Goal: Communication & Community: Connect with others

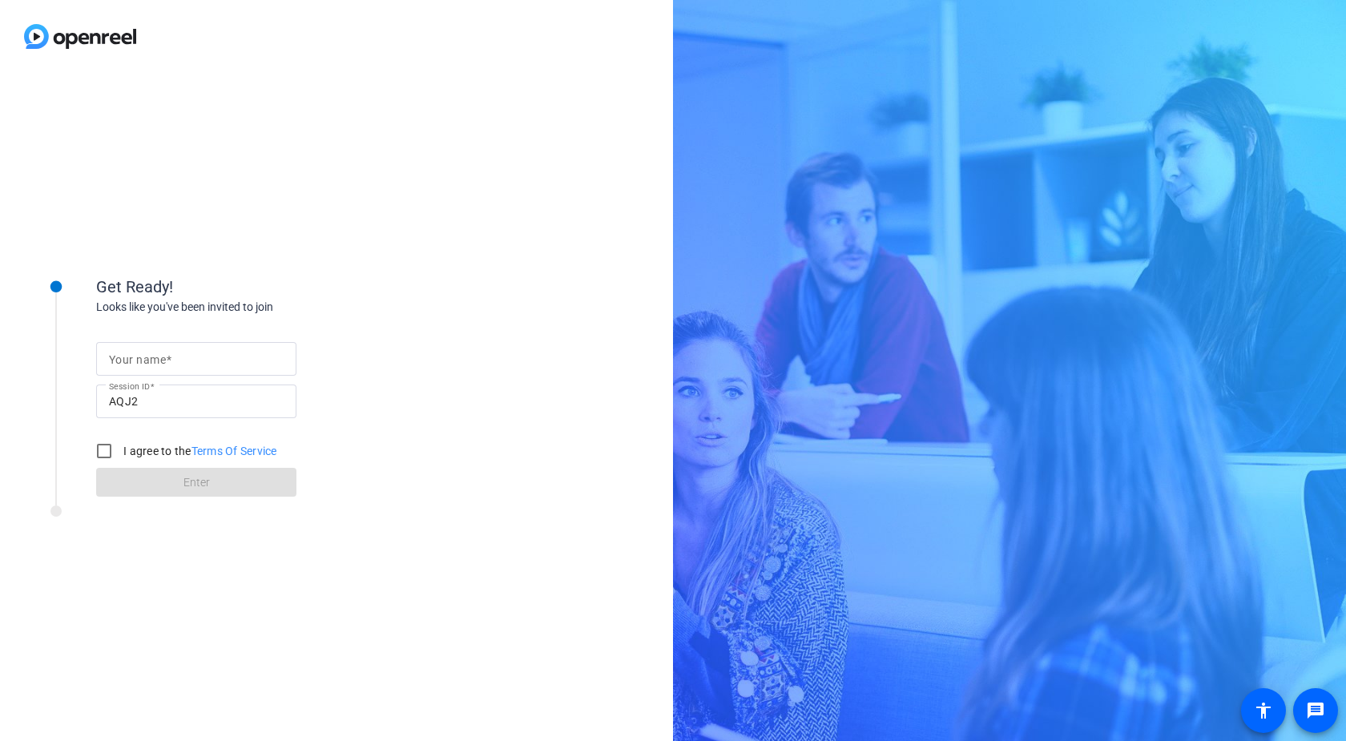
click at [148, 356] on mat-label "Your name" at bounding box center [137, 359] width 57 height 13
click at [148, 356] on input "Your name" at bounding box center [196, 358] width 175 height 19
type input "[PERSON_NAME]"
drag, startPoint x: 108, startPoint y: 452, endPoint x: 137, endPoint y: 476, distance: 37.5
click at [108, 453] on input "I agree to the Terms Of Service" at bounding box center [104, 451] width 32 height 32
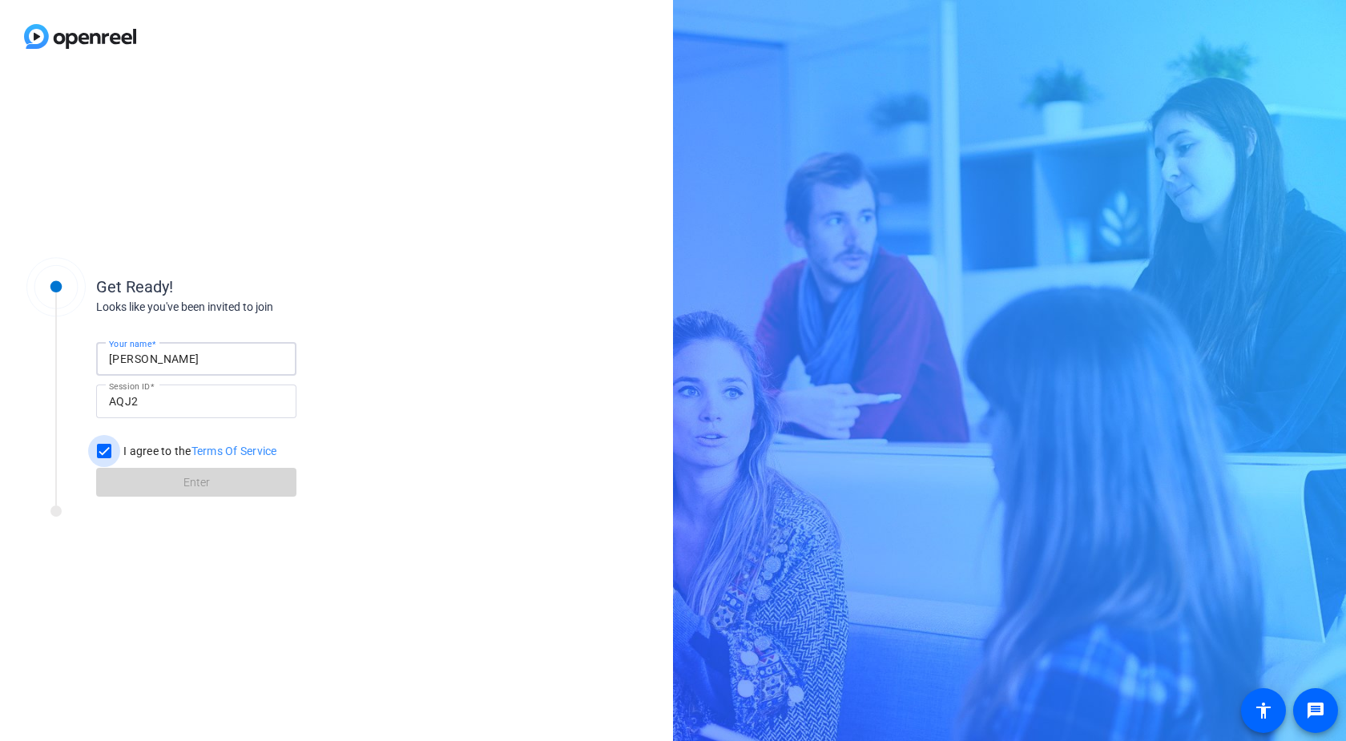
checkbox input "true"
click at [139, 477] on span at bounding box center [196, 482] width 200 height 38
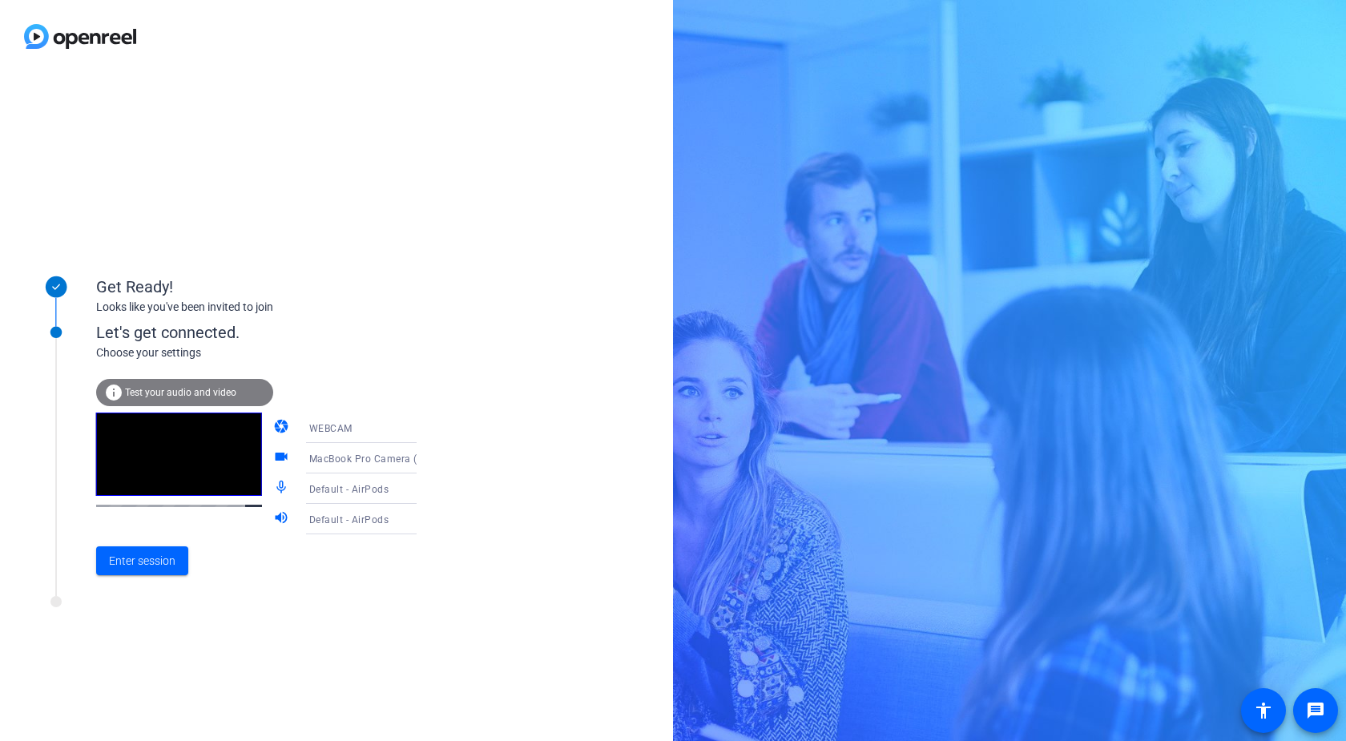
click at [429, 457] on icon at bounding box center [433, 459] width 8 height 4
click at [268, 455] on div at bounding box center [673, 370] width 1346 height 741
drag, startPoint x: 139, startPoint y: 567, endPoint x: 127, endPoint y: 564, distance: 12.4
click at [139, 567] on span "Enter session" at bounding box center [142, 561] width 66 height 17
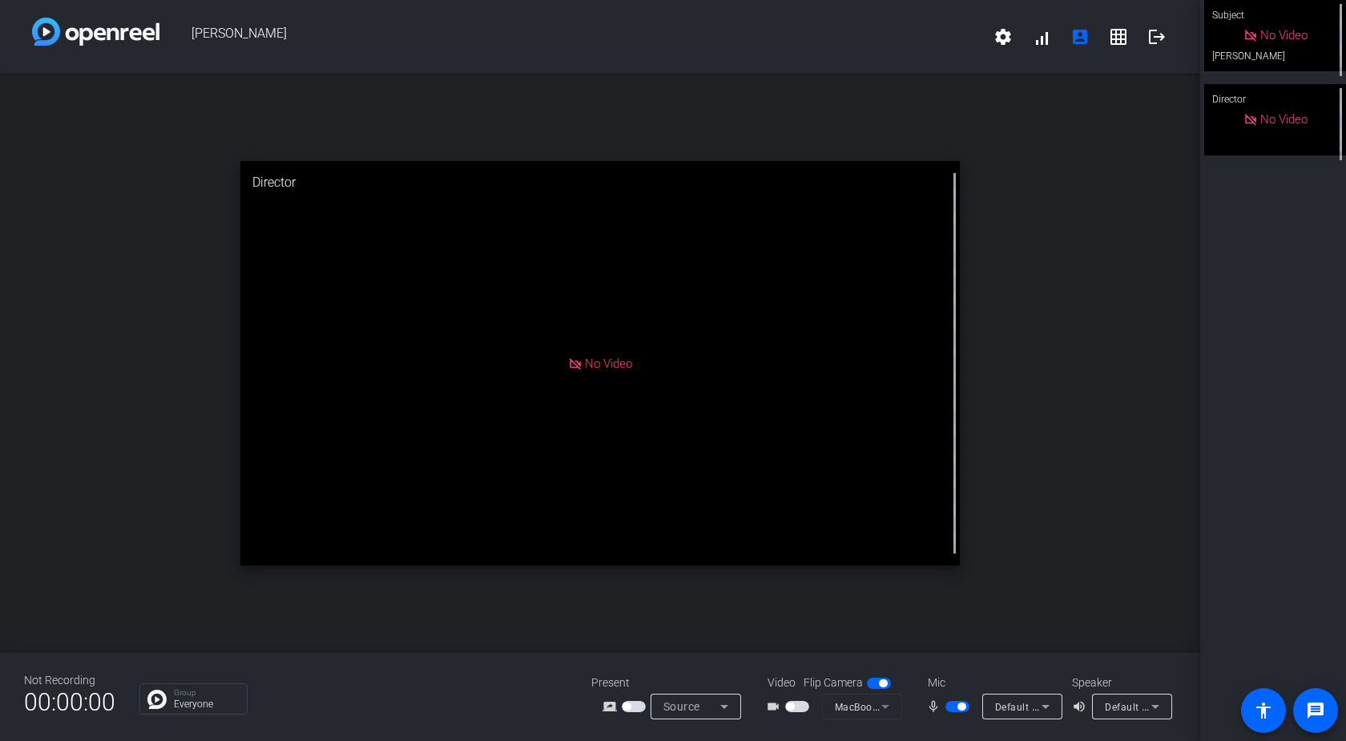
click at [961, 707] on span "button" at bounding box center [961, 707] width 8 height 8
click at [951, 708] on span "button" at bounding box center [950, 707] width 8 height 8
click at [1321, 226] on mat-icon "fullscreen" at bounding box center [1322, 216] width 19 height 19
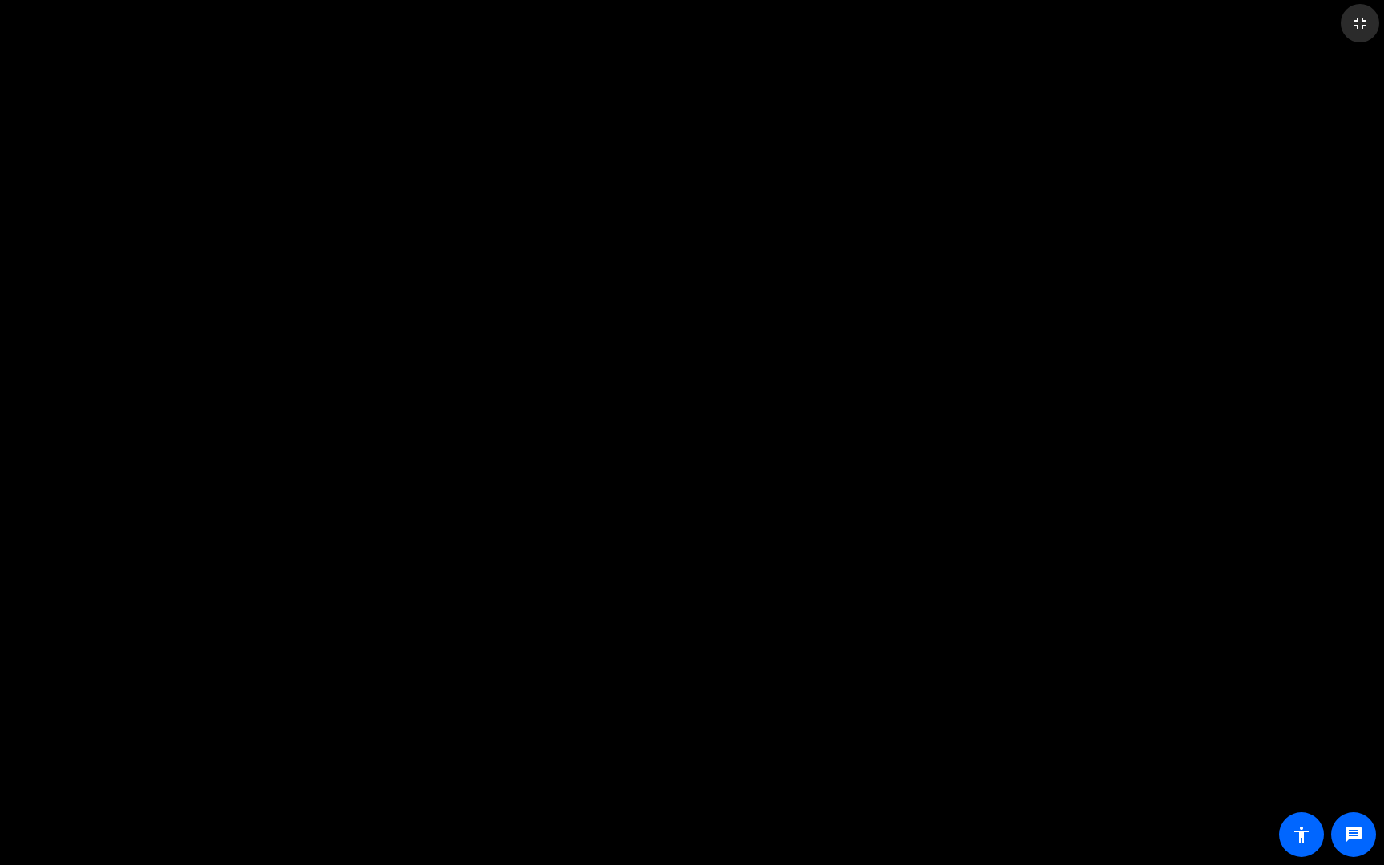
click at [1345, 24] on span at bounding box center [1360, 23] width 38 height 38
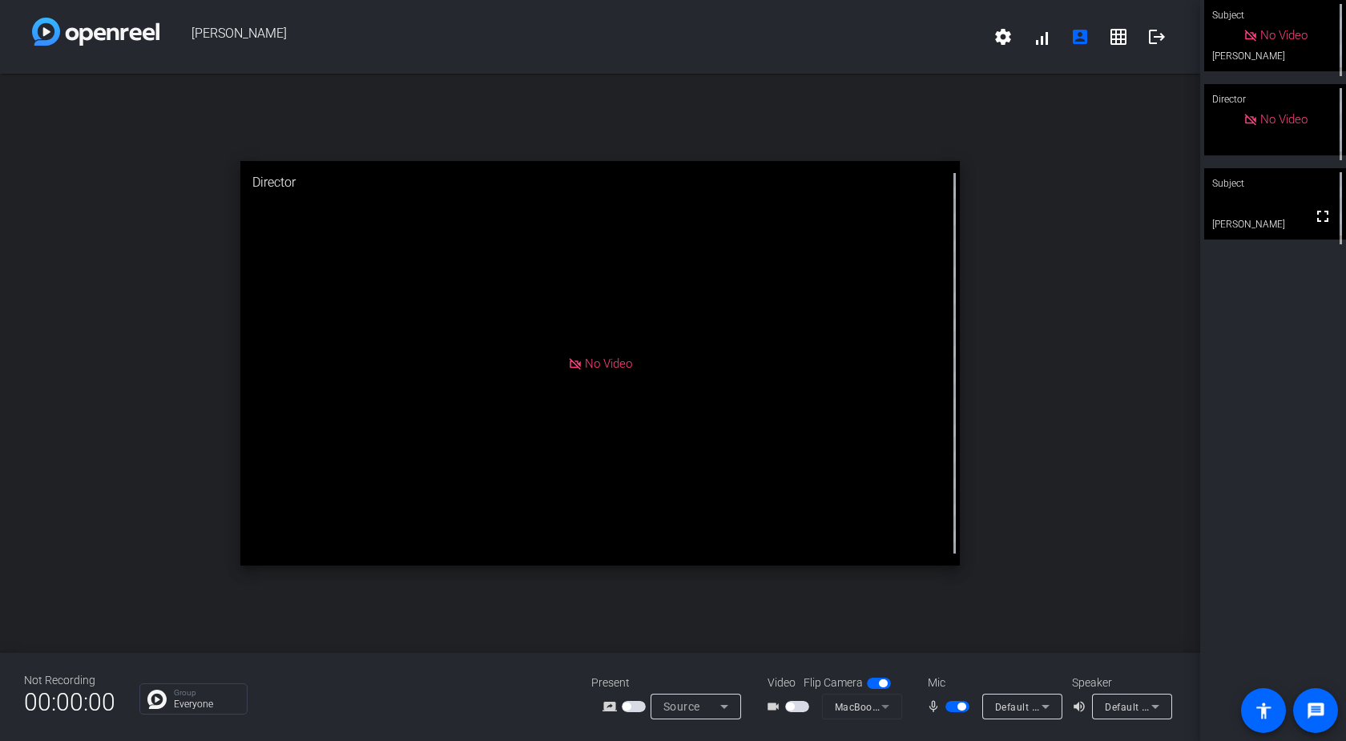
click at [958, 708] on span "button" at bounding box center [961, 707] width 8 height 8
click at [951, 707] on span "button" at bounding box center [950, 707] width 8 height 8
click at [951, 707] on span "button" at bounding box center [957, 706] width 24 height 11
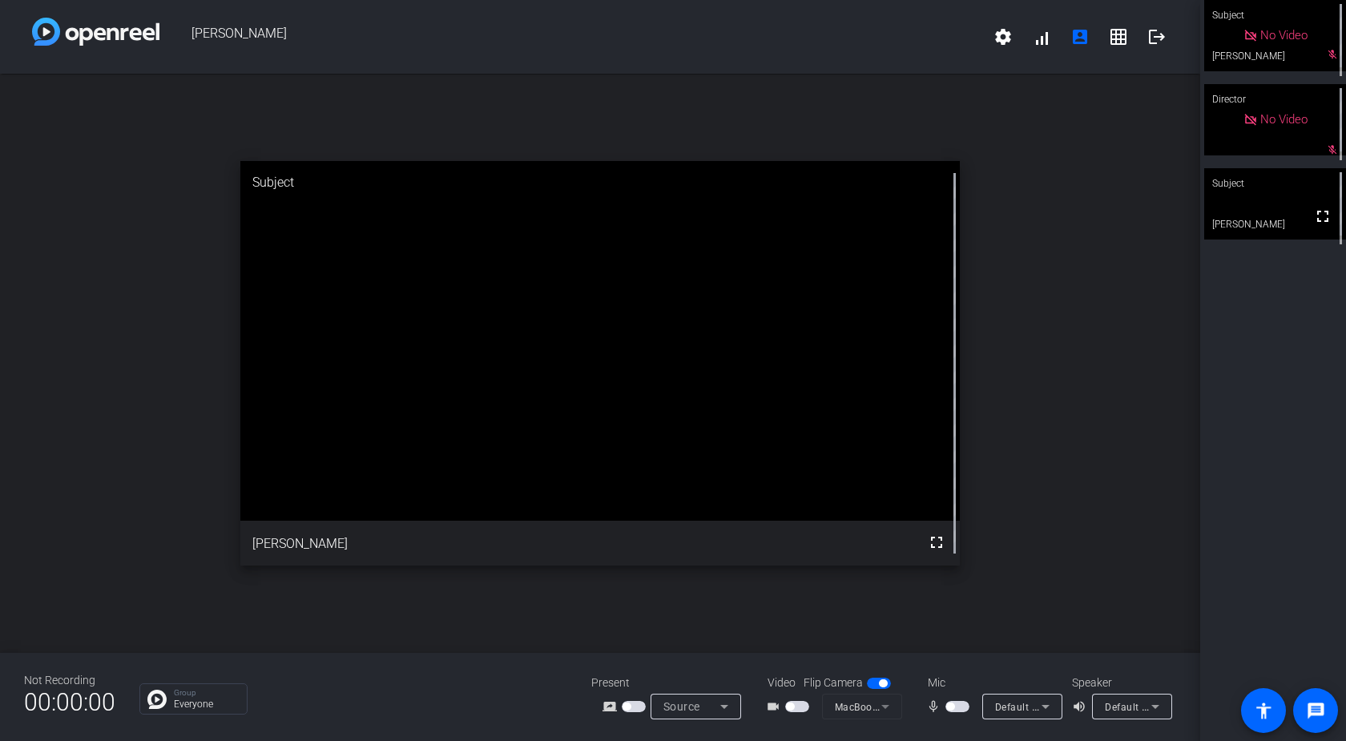
click at [952, 708] on span "button" at bounding box center [950, 707] width 8 height 8
click at [963, 704] on span "button" at bounding box center [961, 707] width 8 height 8
click at [950, 706] on span "button" at bounding box center [950, 707] width 8 height 8
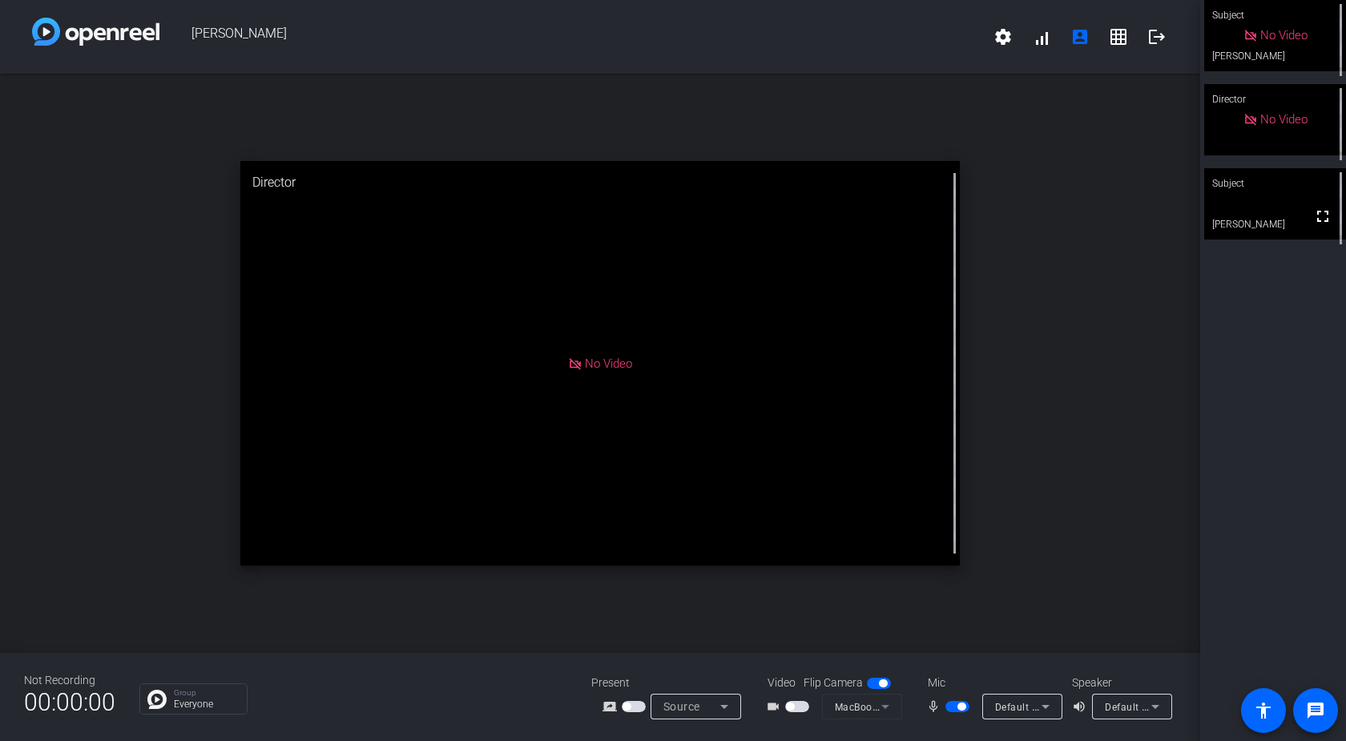
click at [959, 710] on span "button" at bounding box center [961, 707] width 8 height 8
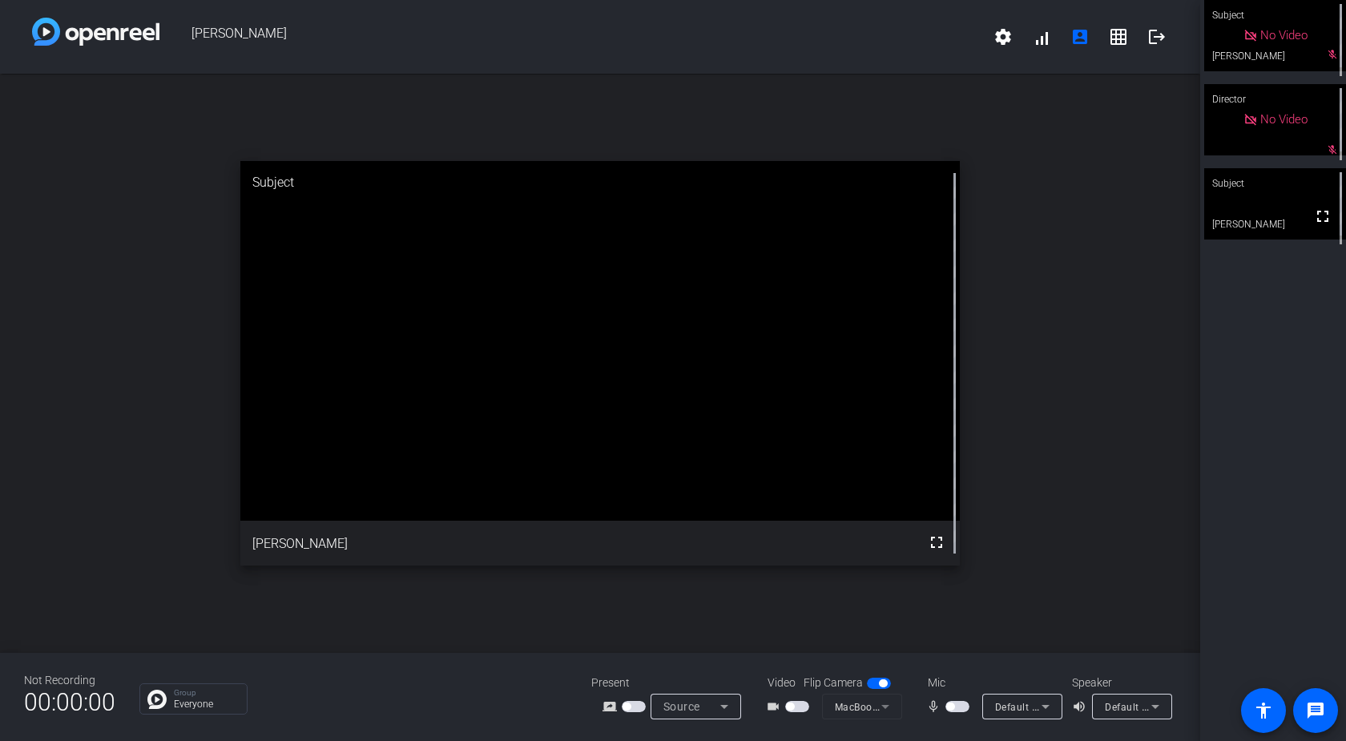
click at [951, 707] on span "button" at bounding box center [950, 707] width 8 height 8
